Goal: Task Accomplishment & Management: Manage account settings

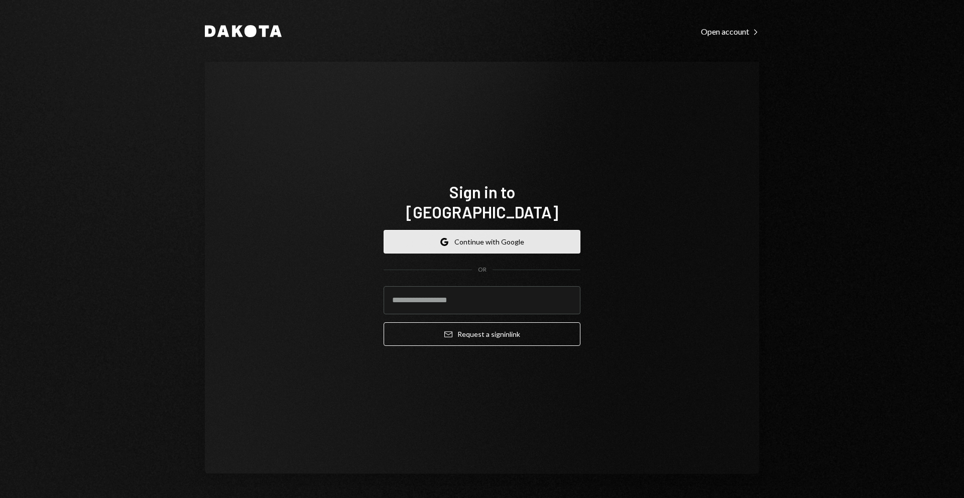
click at [476, 234] on button "Google Continue with Google" at bounding box center [482, 242] width 197 height 24
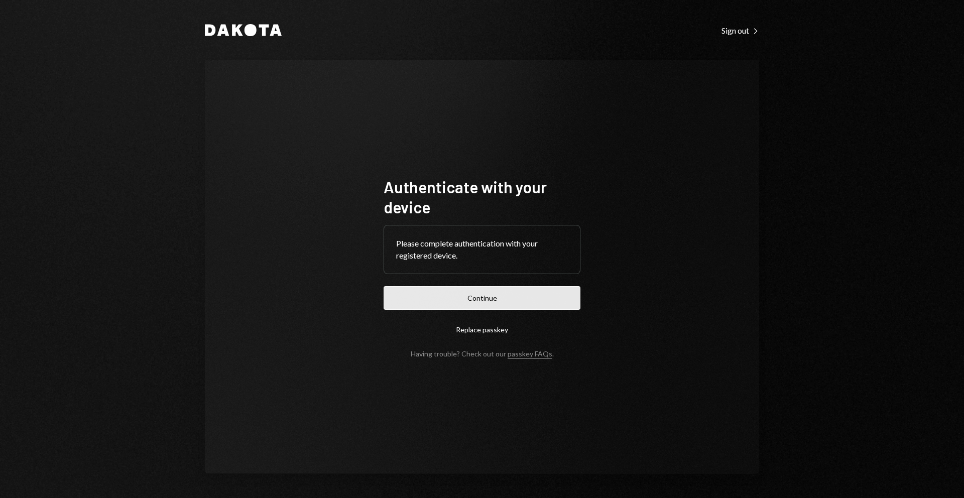
click at [503, 292] on button "Continue" at bounding box center [482, 298] width 197 height 24
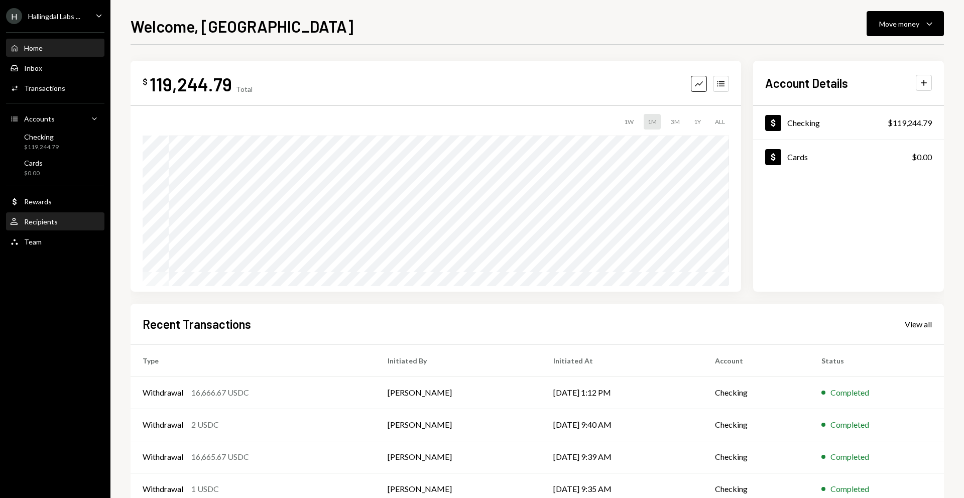
click at [43, 221] on div "Recipients" at bounding box center [41, 221] width 34 height 9
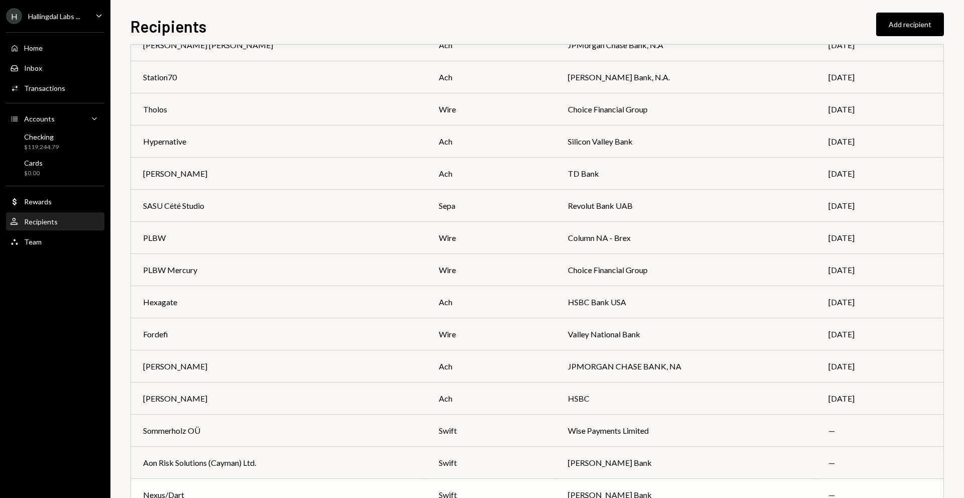
scroll to position [580, 0]
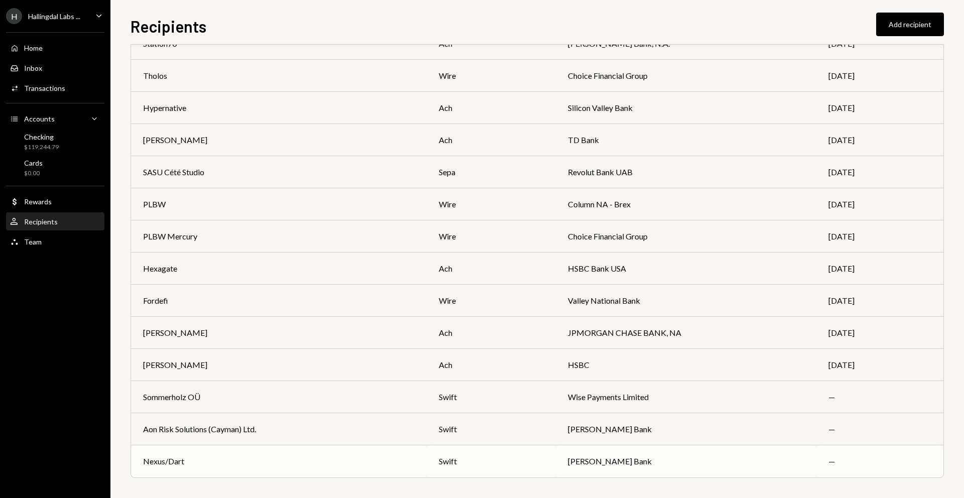
click at [220, 460] on div "Nexus/Dart" at bounding box center [279, 461] width 272 height 12
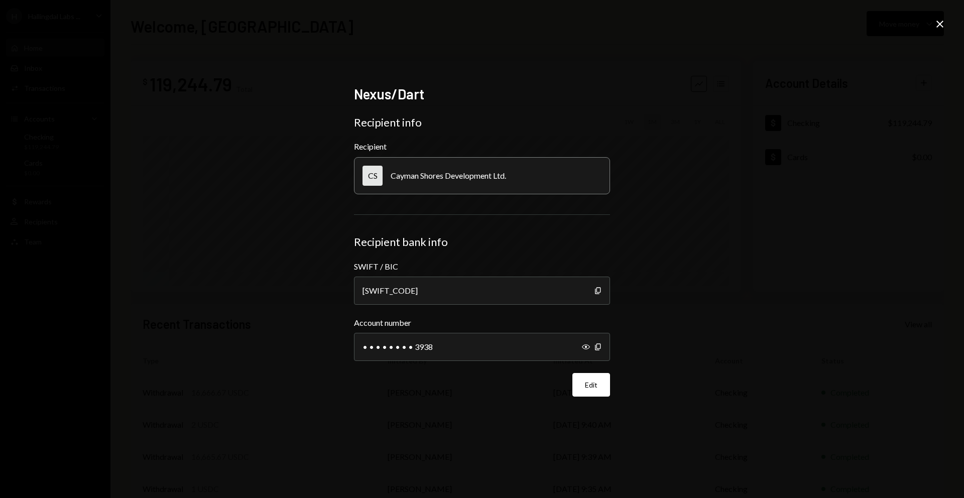
click at [941, 27] on icon "Close" at bounding box center [940, 24] width 12 height 12
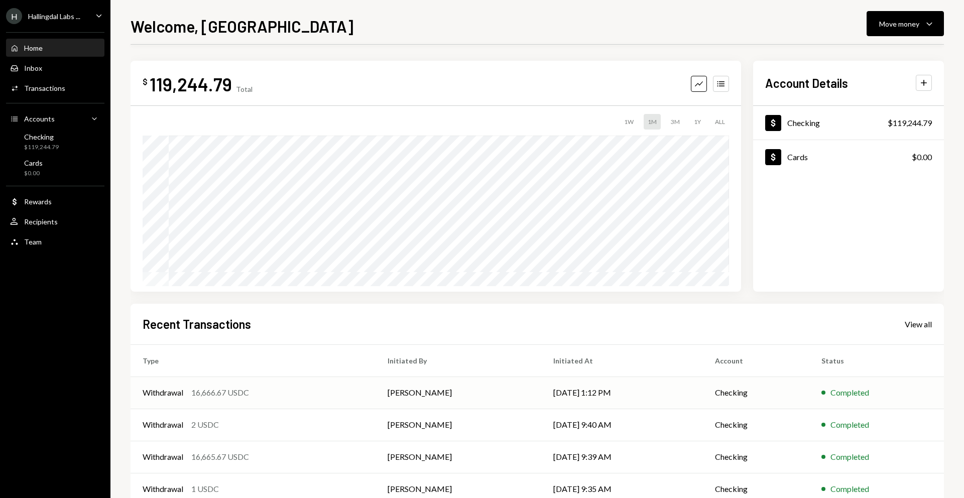
scroll to position [59, 0]
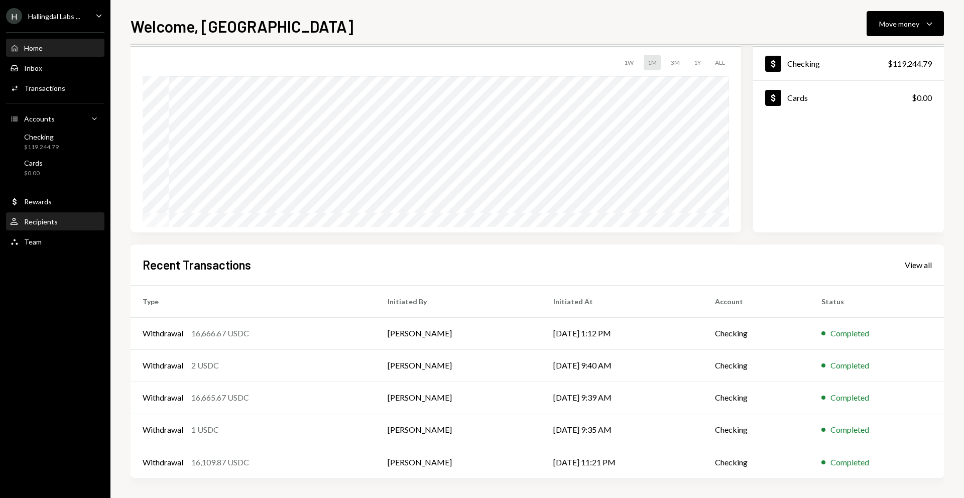
click at [50, 216] on div "User Recipients" at bounding box center [55, 221] width 90 height 17
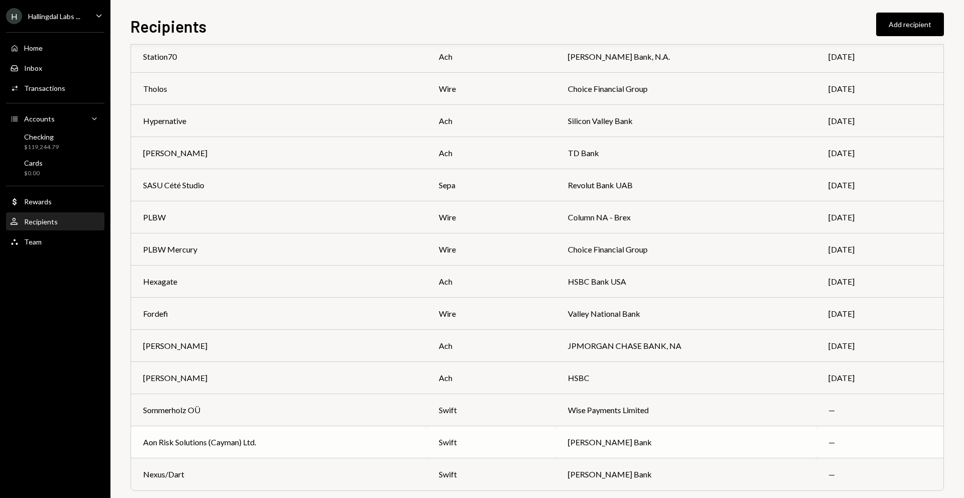
scroll to position [580, 0]
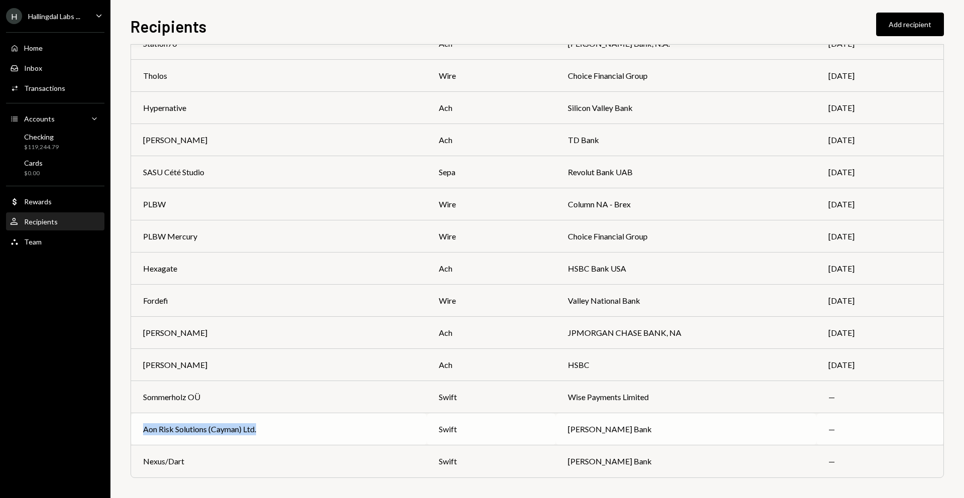
drag, startPoint x: 260, startPoint y: 429, endPoint x: 132, endPoint y: 433, distance: 128.1
click at [132, 433] on td "Aon Risk Solutions (Cayman) Ltd." at bounding box center [279, 429] width 296 height 32
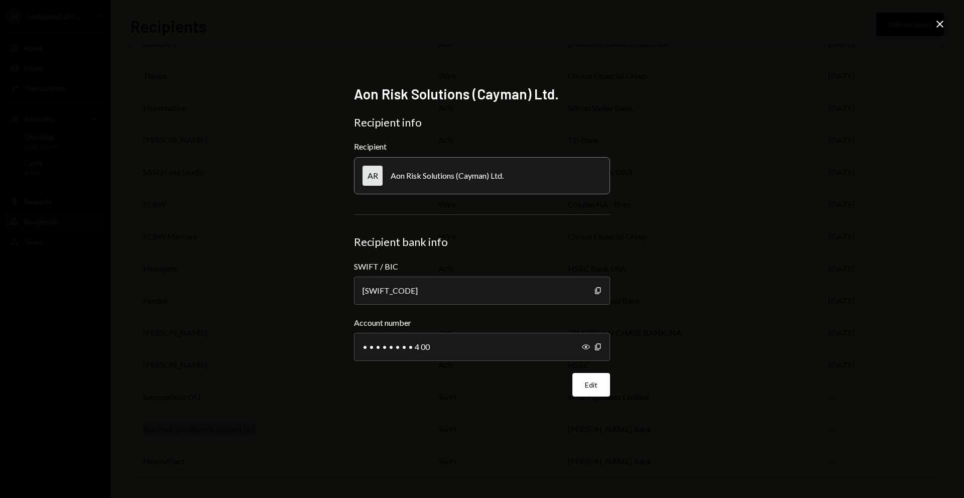
click at [940, 24] on icon at bounding box center [939, 24] width 7 height 7
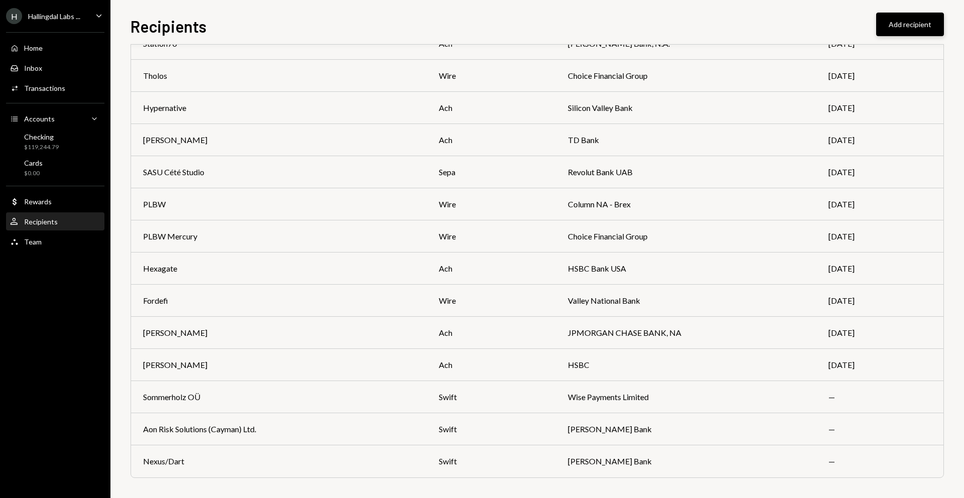
click at [940, 24] on button "Add recipient" at bounding box center [910, 25] width 68 height 24
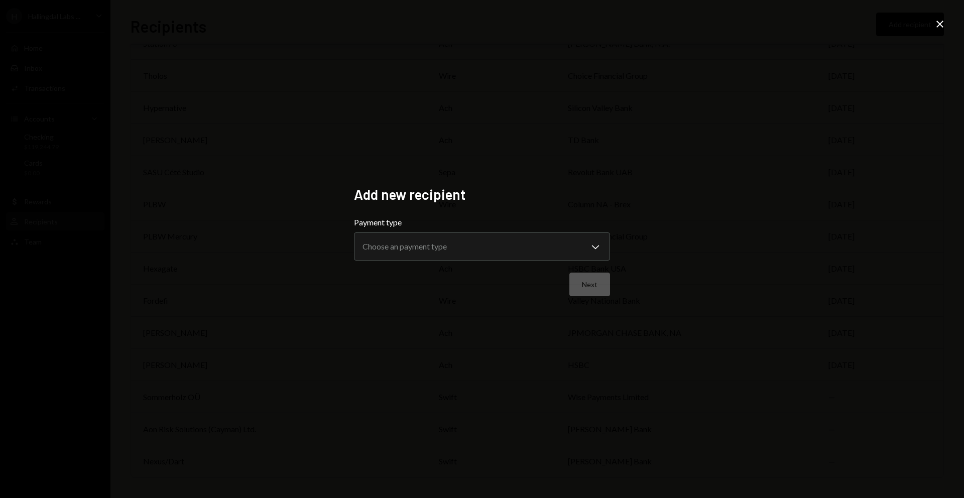
click at [445, 291] on div "Next" at bounding box center [482, 285] width 256 height 24
click at [939, 21] on icon "Close" at bounding box center [940, 24] width 12 height 12
